Goal: Transaction & Acquisition: Subscribe to service/newsletter

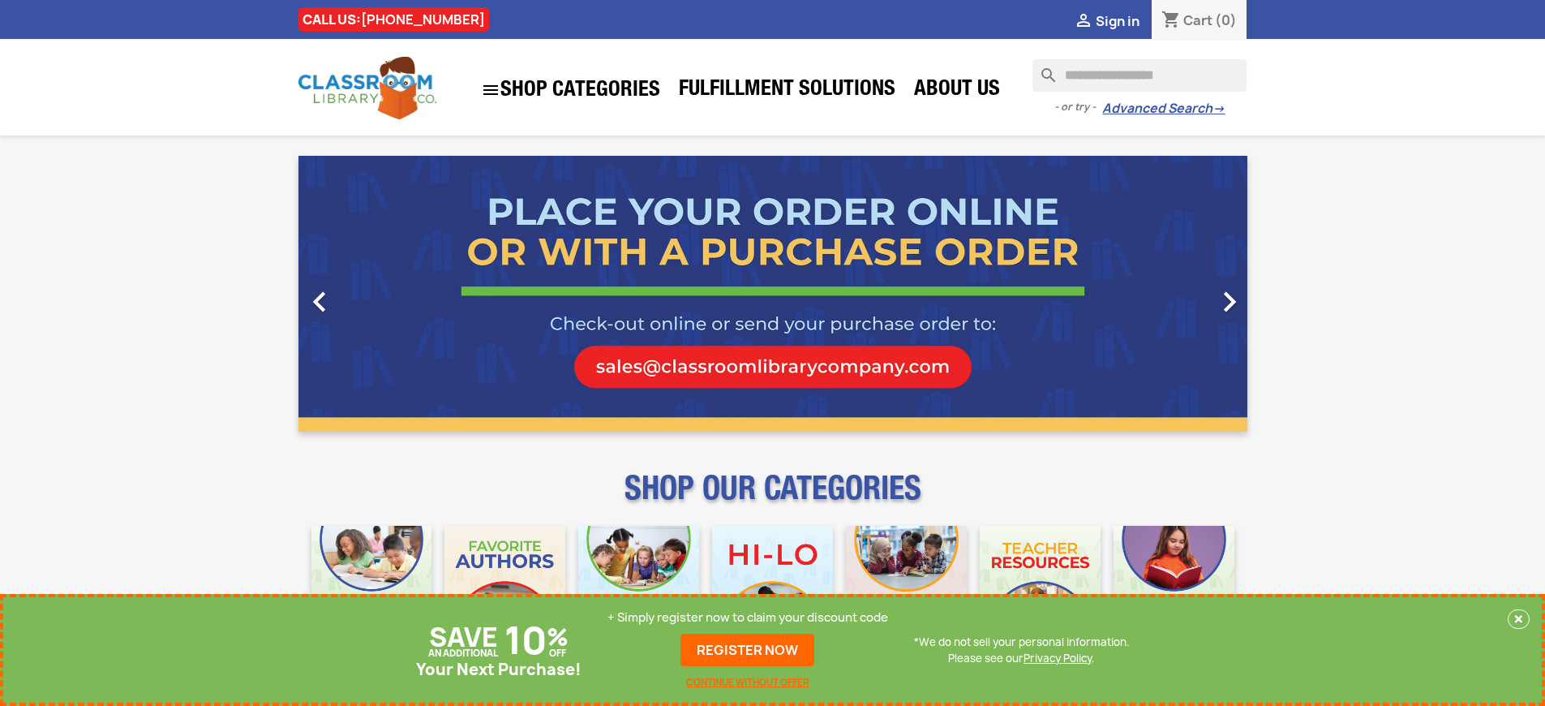
click at [748, 617] on p "+ Simply register now to claim your discount code" at bounding box center [747, 617] width 281 height 16
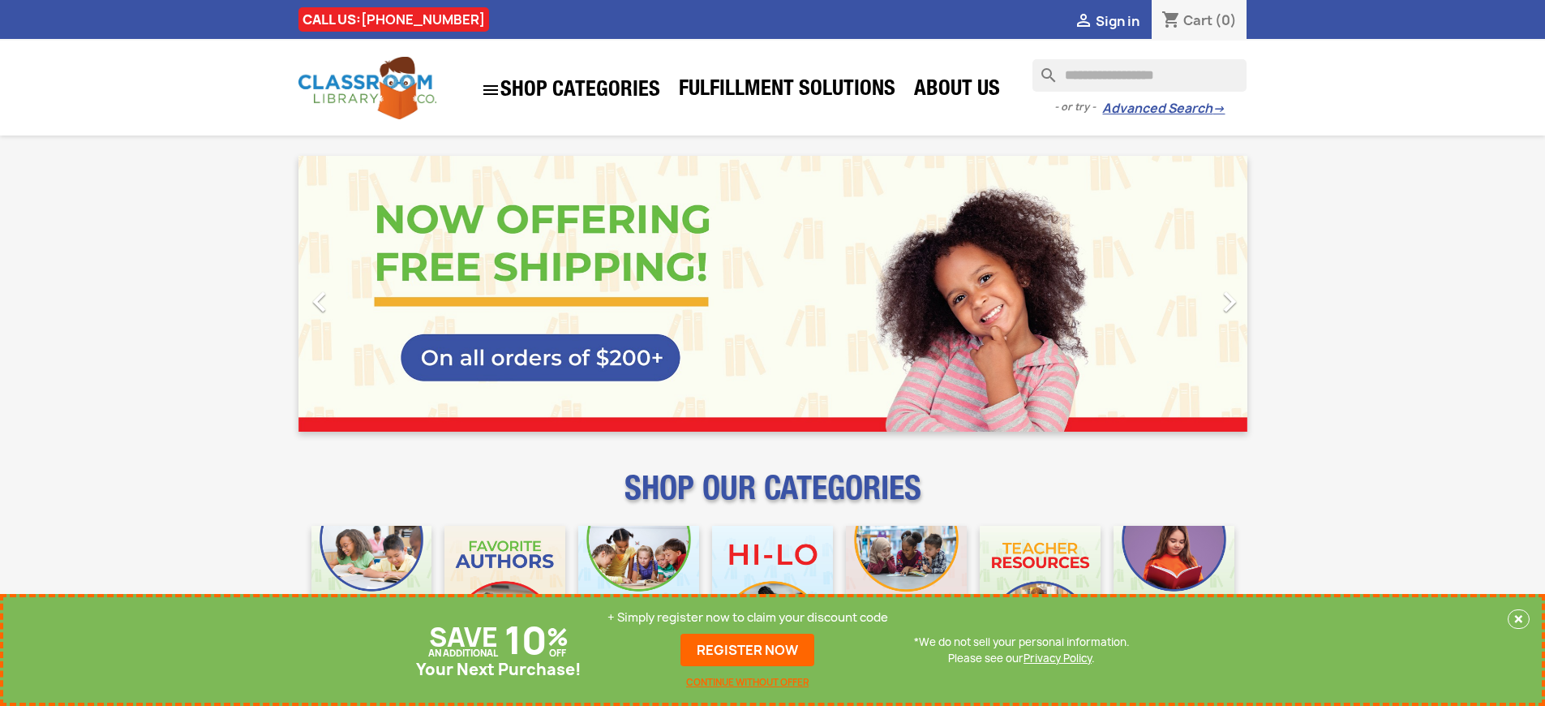
click at [748, 617] on p "+ Simply register now to claim your discount code" at bounding box center [747, 617] width 281 height 16
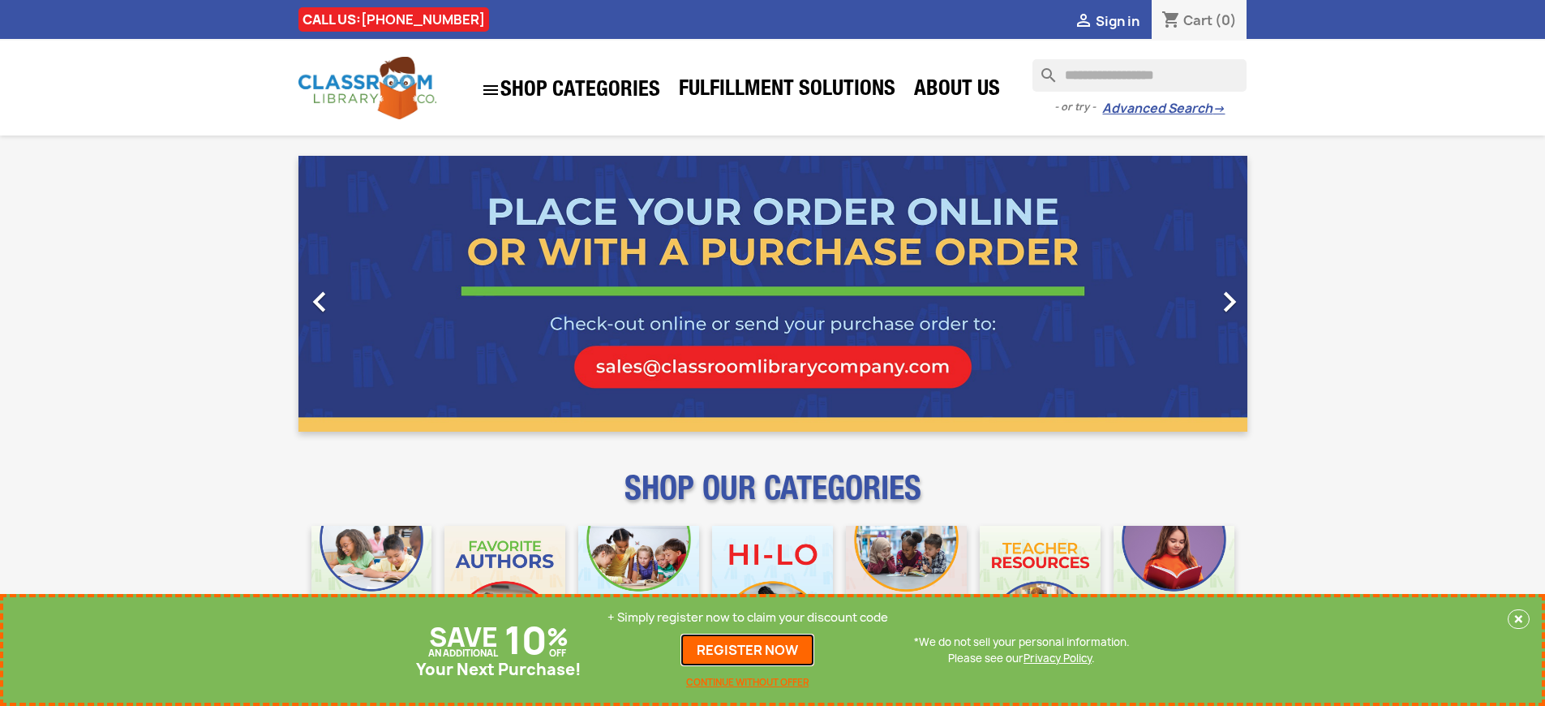
click at [748, 650] on link "REGISTER NOW" at bounding box center [747, 649] width 134 height 32
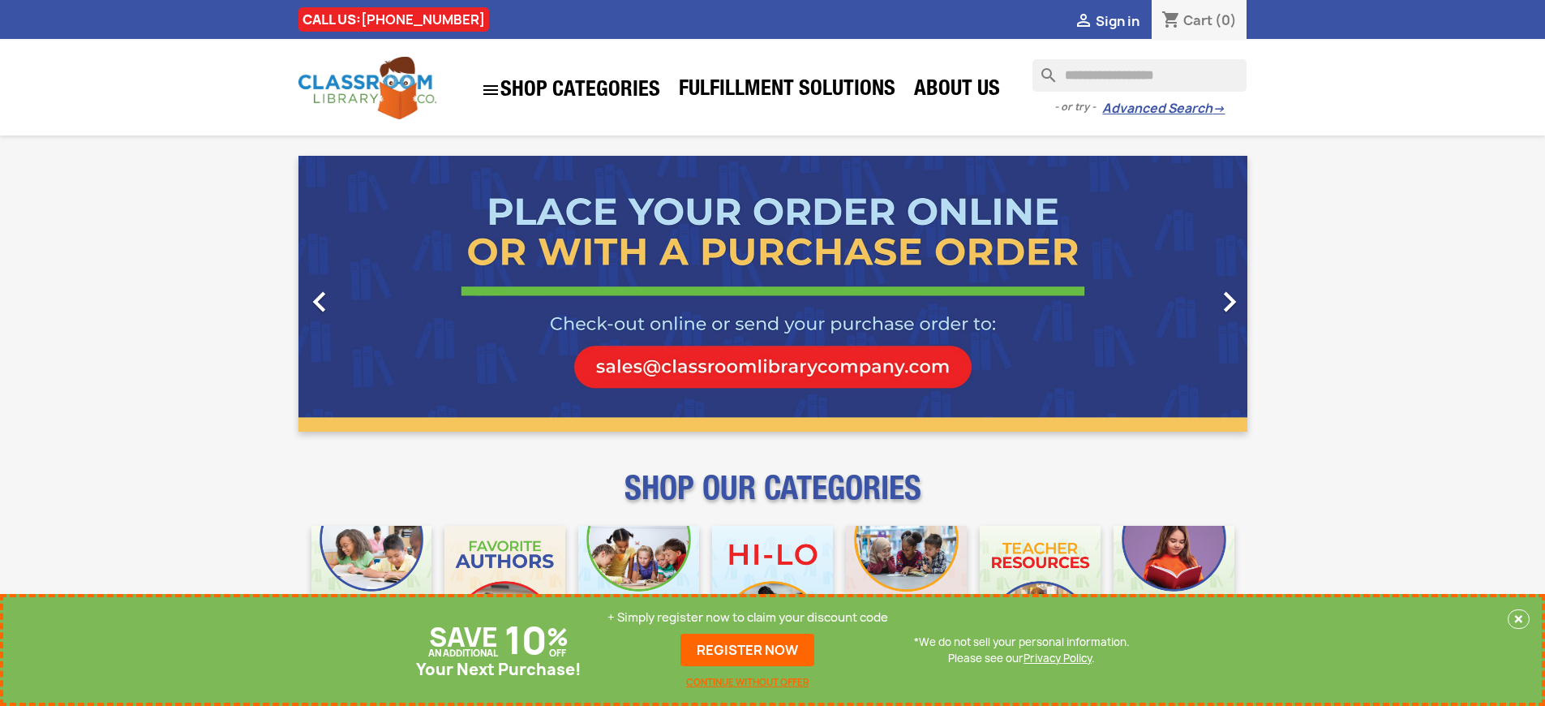
click at [748, 617] on p "+ Simply register now to claim your discount code" at bounding box center [747, 617] width 281 height 16
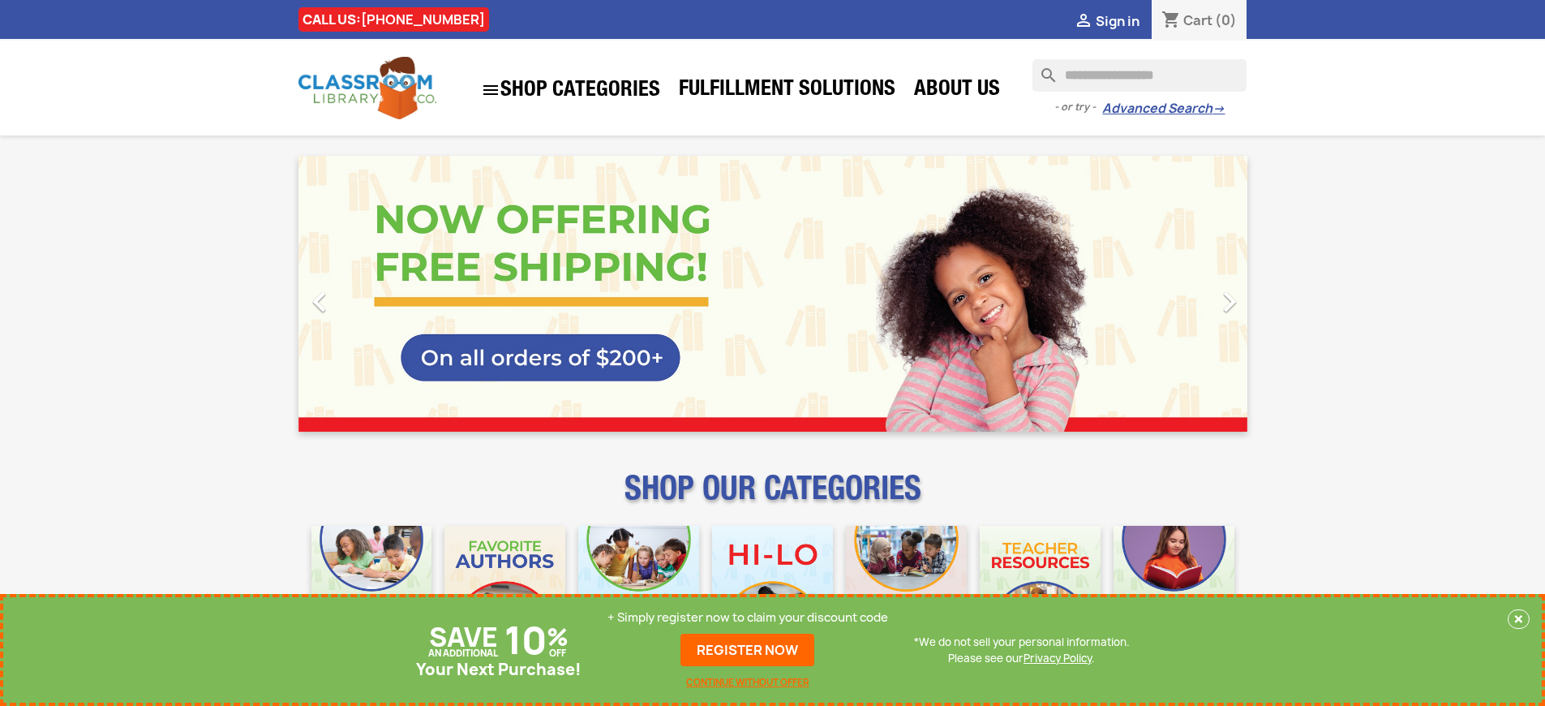
click at [748, 617] on p "+ Simply register now to claim your discount code" at bounding box center [747, 617] width 281 height 16
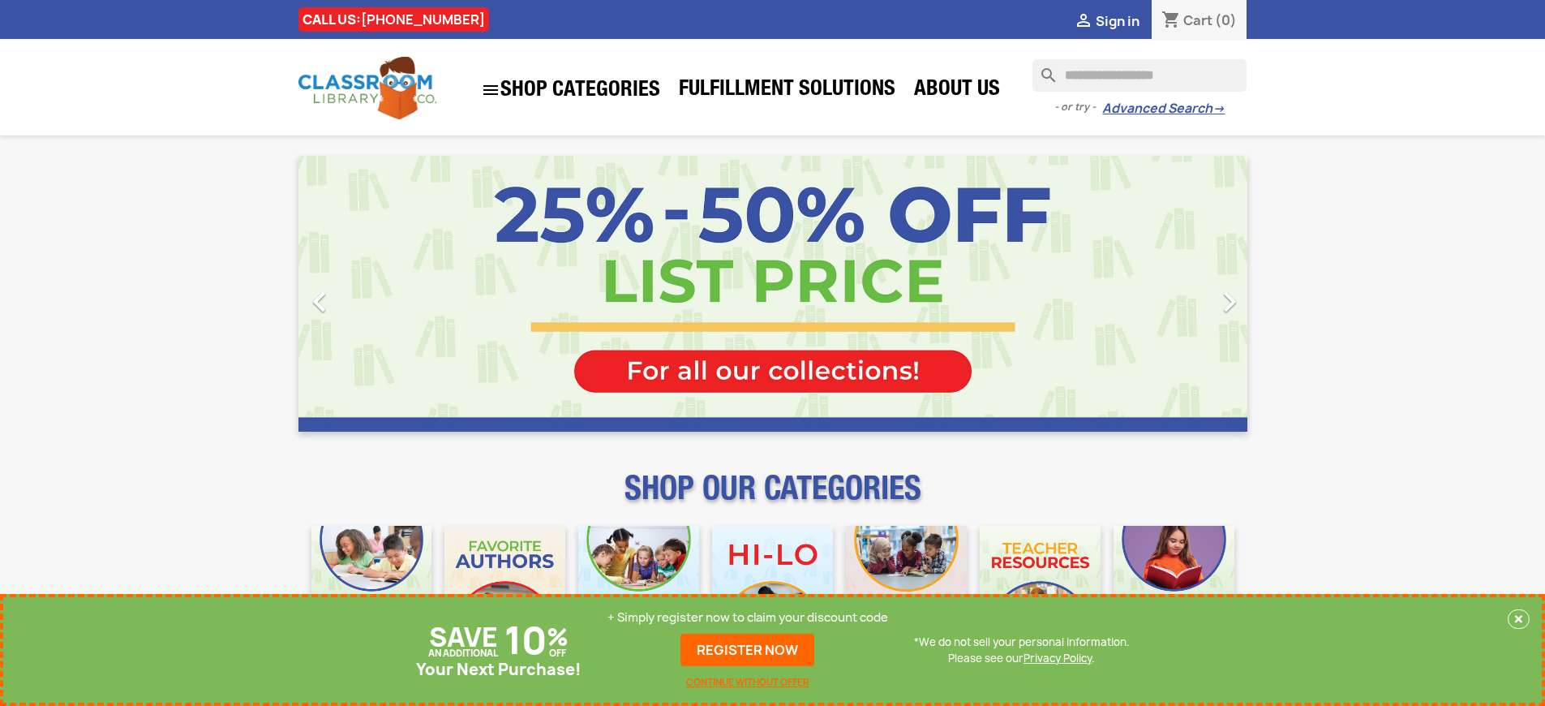
click at [748, 617] on p "+ Simply register now to claim your discount code" at bounding box center [747, 617] width 281 height 16
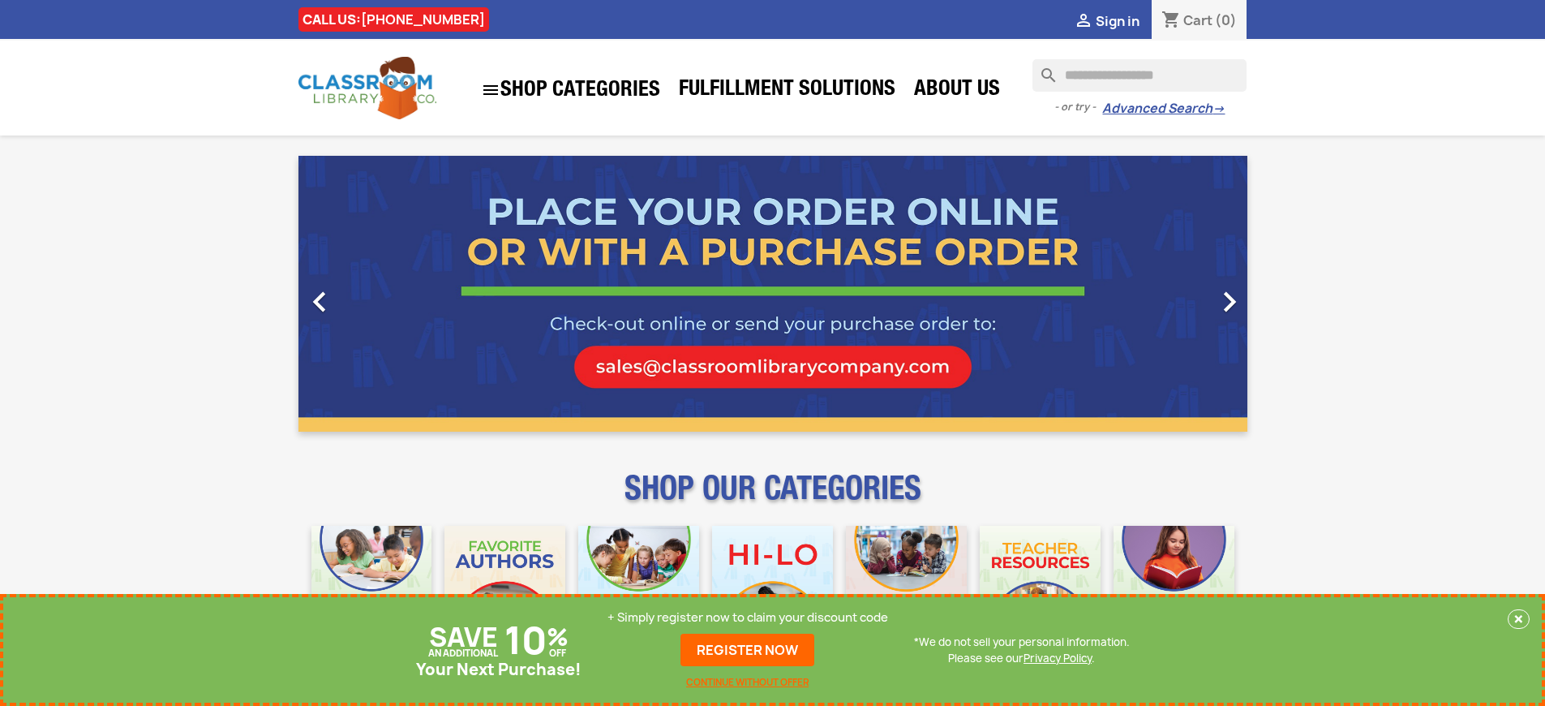
click at [748, 617] on p "+ Simply register now to claim your discount code" at bounding box center [747, 617] width 281 height 16
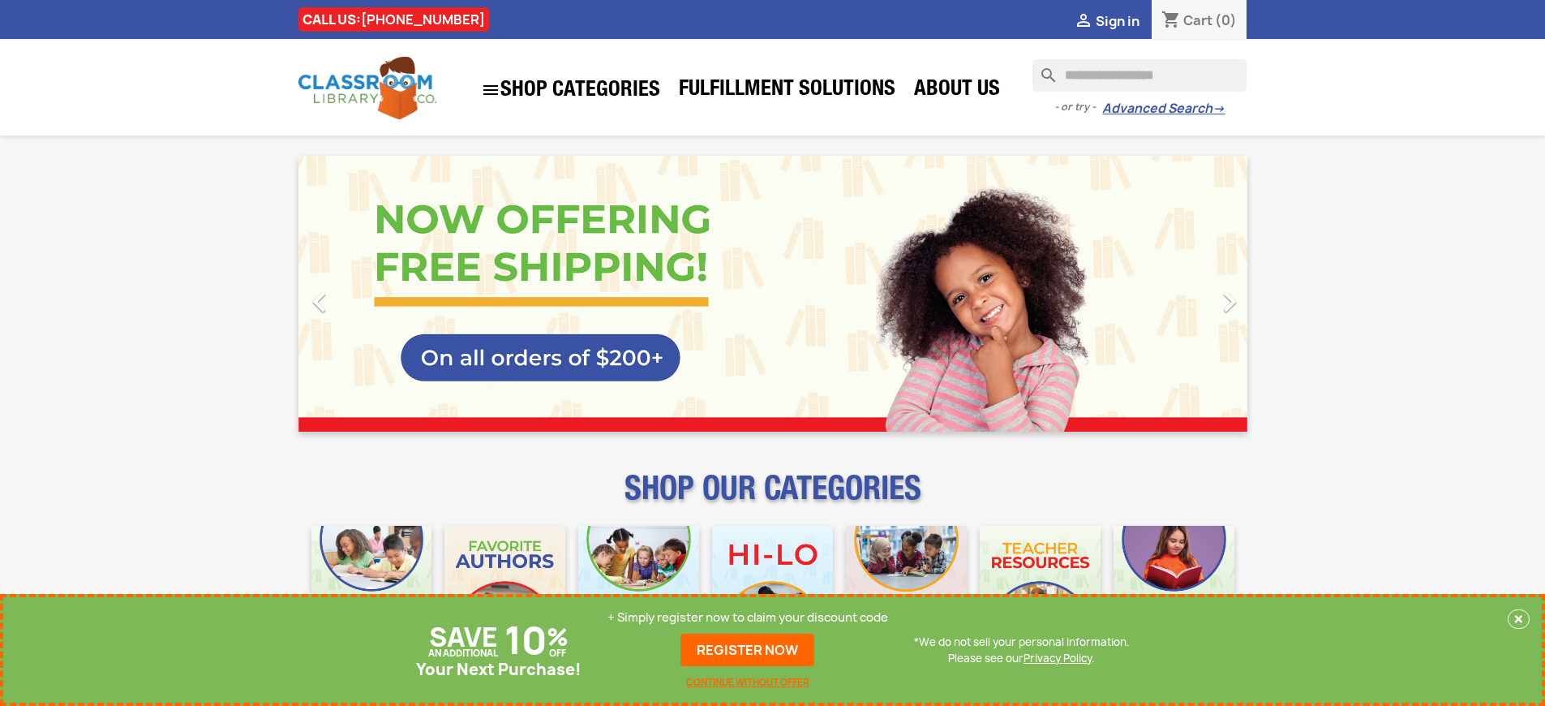
click at [748, 617] on p "+ Simply register now to claim your discount code" at bounding box center [747, 617] width 281 height 16
